Goal: Transaction & Acquisition: Purchase product/service

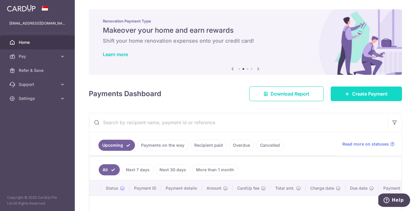
click at [347, 94] on icon at bounding box center [347, 93] width 5 height 5
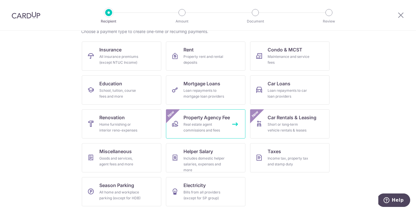
scroll to position [51, 0]
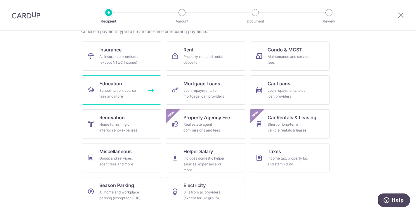
click at [120, 90] on div "School, tuition, course fees and more" at bounding box center [120, 94] width 42 height 12
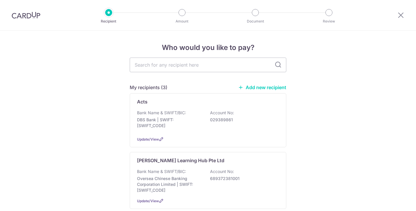
scroll to position [2, 0]
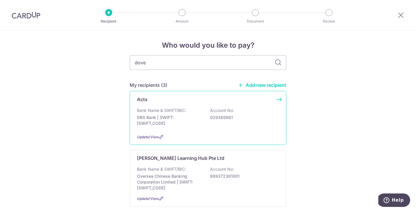
type input "dover"
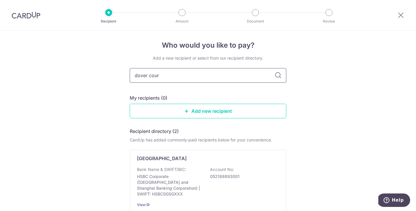
type input "dover court"
click at [169, 174] on p "HSBC Corporate (Hongkong and Shanghai Banking Corporation) | SWIFT: HSBCSGSGXXX" at bounding box center [169, 185] width 65 height 23
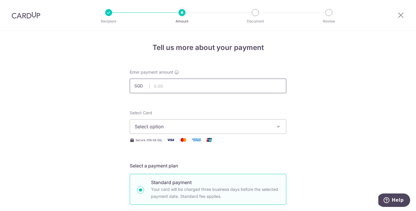
scroll to position [34, 0]
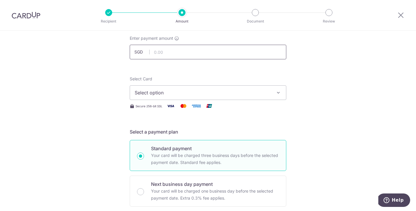
click at [167, 53] on input "text" at bounding box center [208, 52] width 157 height 15
type input "430.00"
click at [213, 92] on span "Select option" at bounding box center [203, 92] width 136 height 7
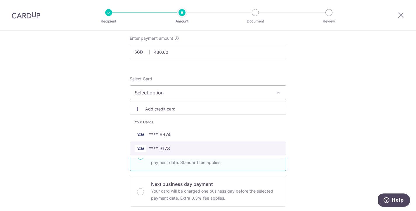
click at [176, 149] on span "**** 3178" at bounding box center [208, 148] width 147 height 7
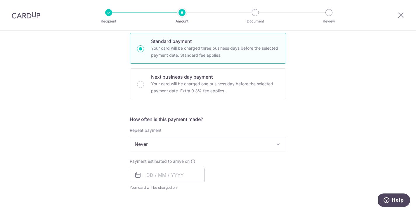
scroll to position [150, 0]
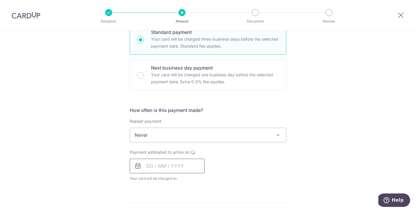
click at [153, 165] on input "text" at bounding box center [167, 166] width 75 height 15
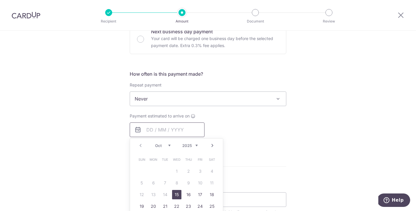
scroll to position [204, 0]
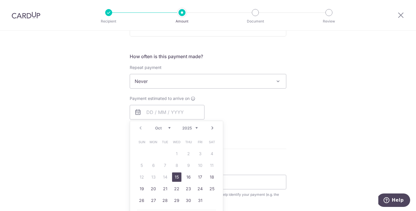
click at [180, 176] on link "15" at bounding box center [176, 176] width 9 height 9
type input "[DATE]"
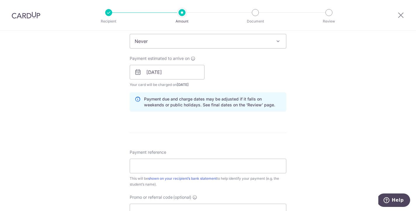
scroll to position [255, 0]
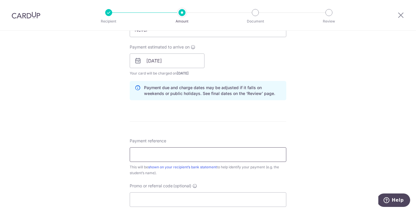
paste input "DC-100091578-TH"
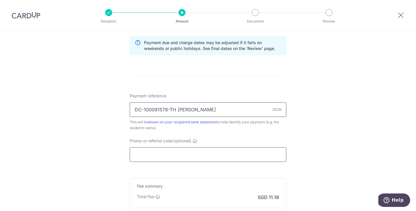
scroll to position [303, 0]
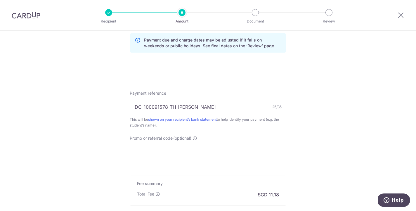
type input "DC-100091578-TH [PERSON_NAME]"
click at [180, 150] on input "Promo or referral code (optional)" at bounding box center [208, 152] width 157 height 15
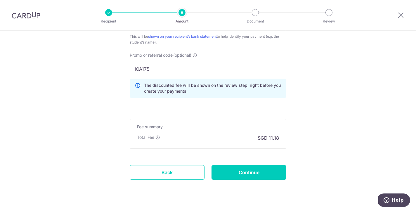
scroll to position [390, 0]
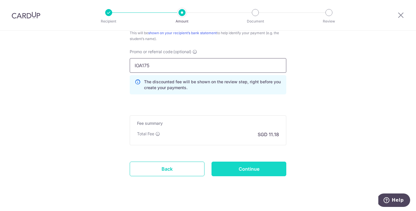
type input "IOA175"
click at [258, 166] on input "Continue" at bounding box center [249, 169] width 75 height 15
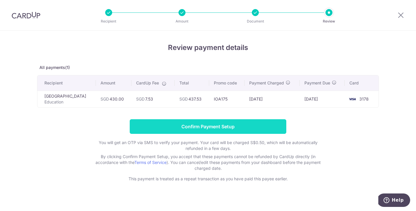
click at [237, 125] on input "Confirm Payment Setup" at bounding box center [208, 126] width 157 height 15
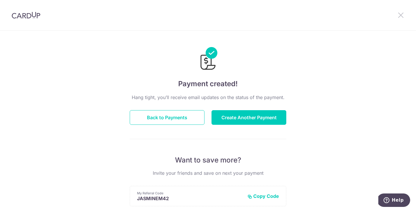
click at [400, 14] on icon at bounding box center [400, 14] width 7 height 7
